Goal: Information Seeking & Learning: Learn about a topic

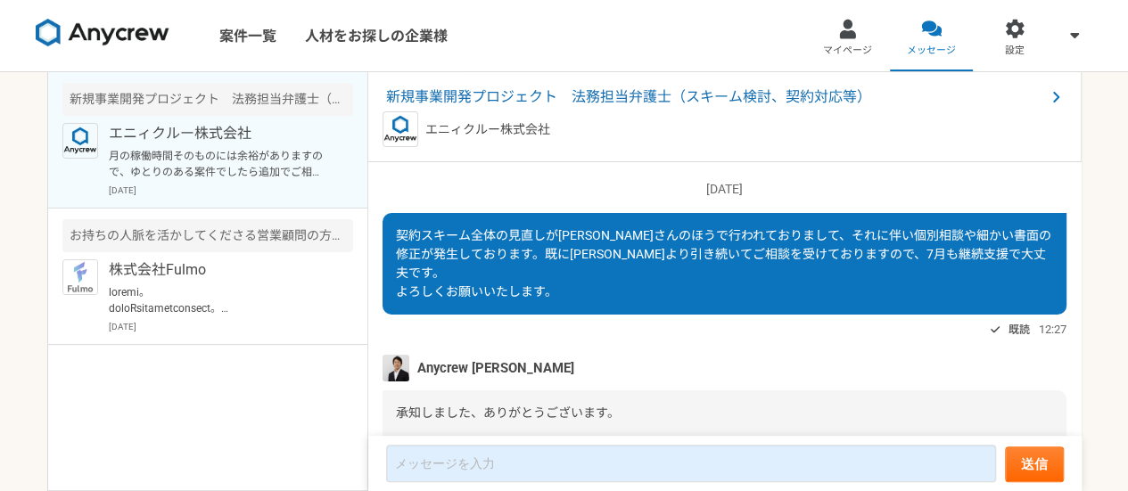
scroll to position [1732, 0]
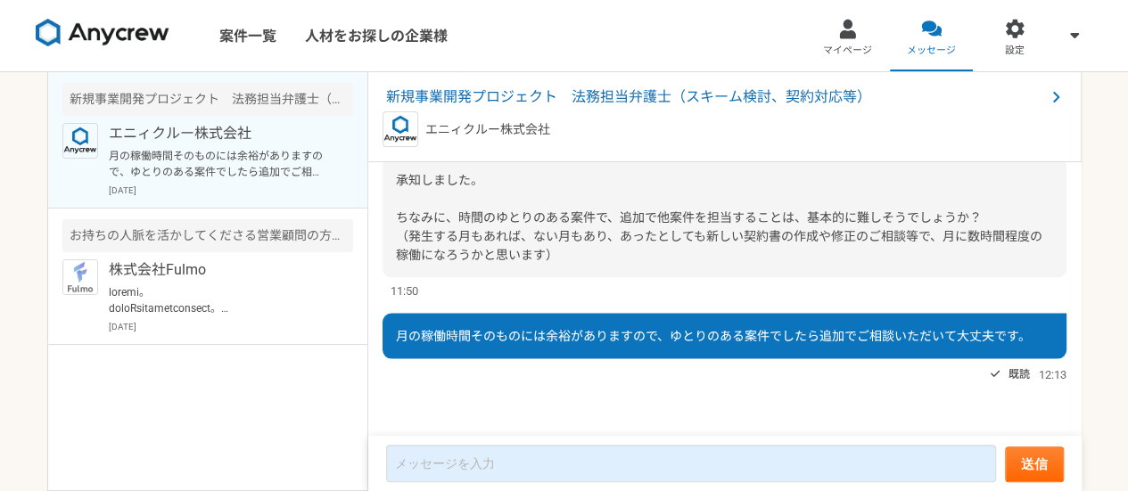
click at [294, 145] on div "エニィクルー株式会社 月の稼働時間そのものには余裕がありますので、ゆとりのある案件でしたら追加でご相談いただいて大丈夫です。 [DATE]" at bounding box center [231, 160] width 244 height 74
click at [253, 37] on link "案件一覧" at bounding box center [248, 35] width 86 height 71
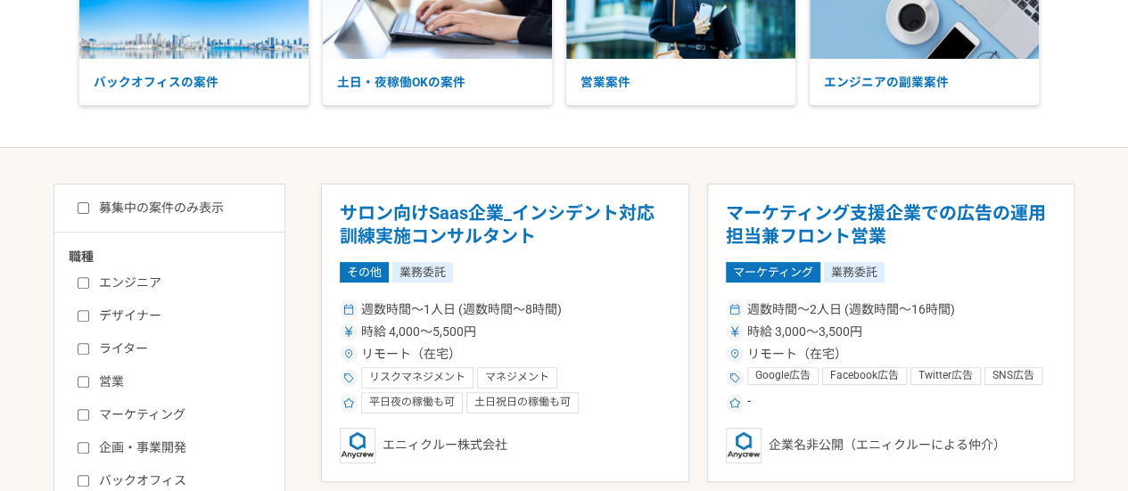
scroll to position [357, 0]
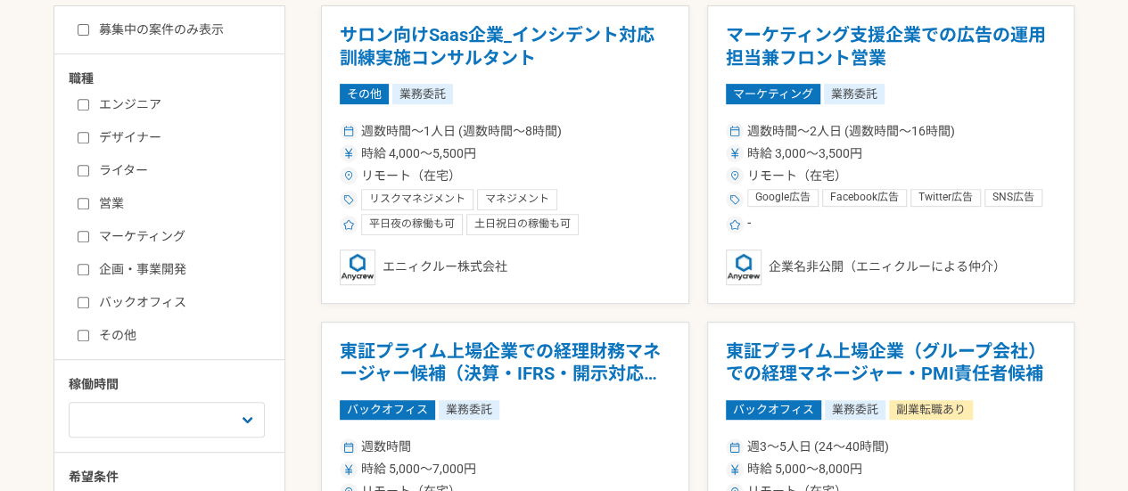
click at [84, 304] on input "バックオフィス" at bounding box center [84, 303] width 12 height 12
checkbox input "true"
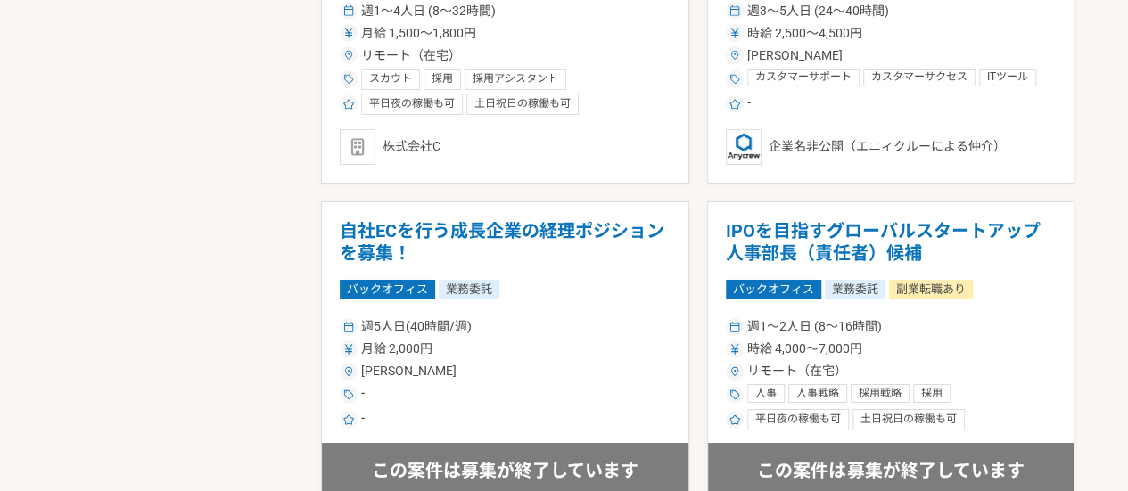
scroll to position [3121, 0]
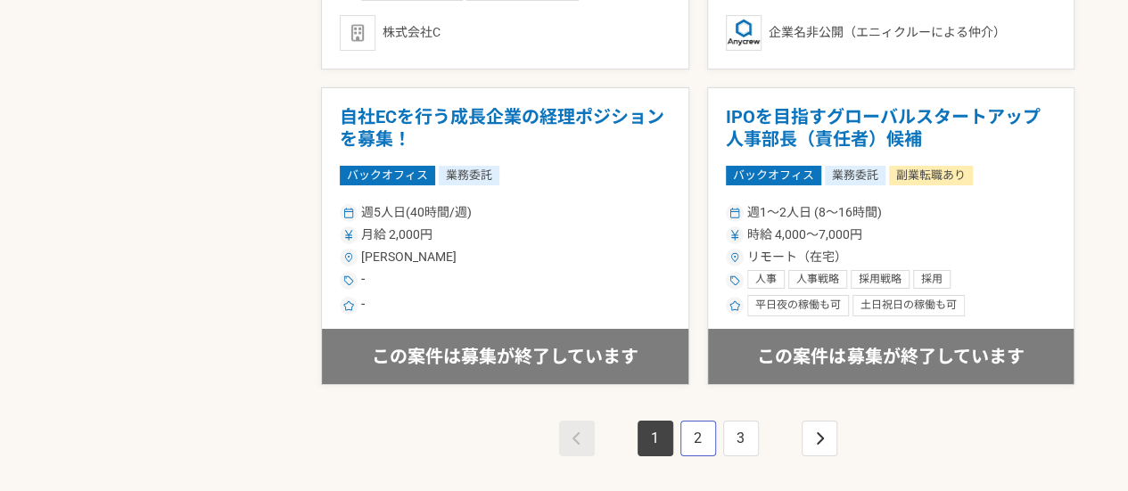
click at [702, 435] on link "2" at bounding box center [698, 439] width 36 height 36
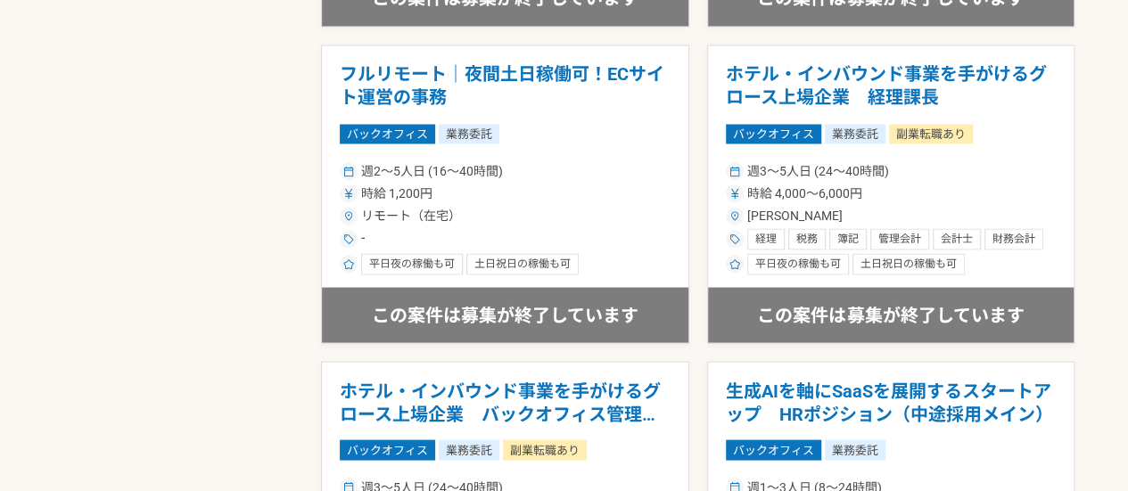
scroll to position [1872, 0]
